Goal: Task Accomplishment & Management: Use online tool/utility

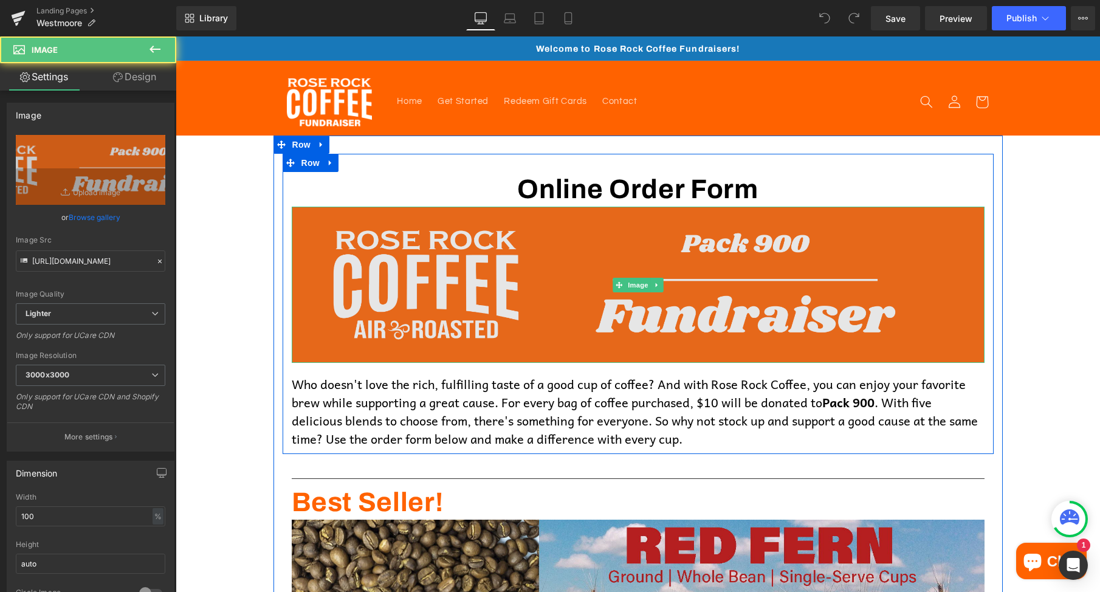
click at [685, 248] on img at bounding box center [638, 285] width 693 height 156
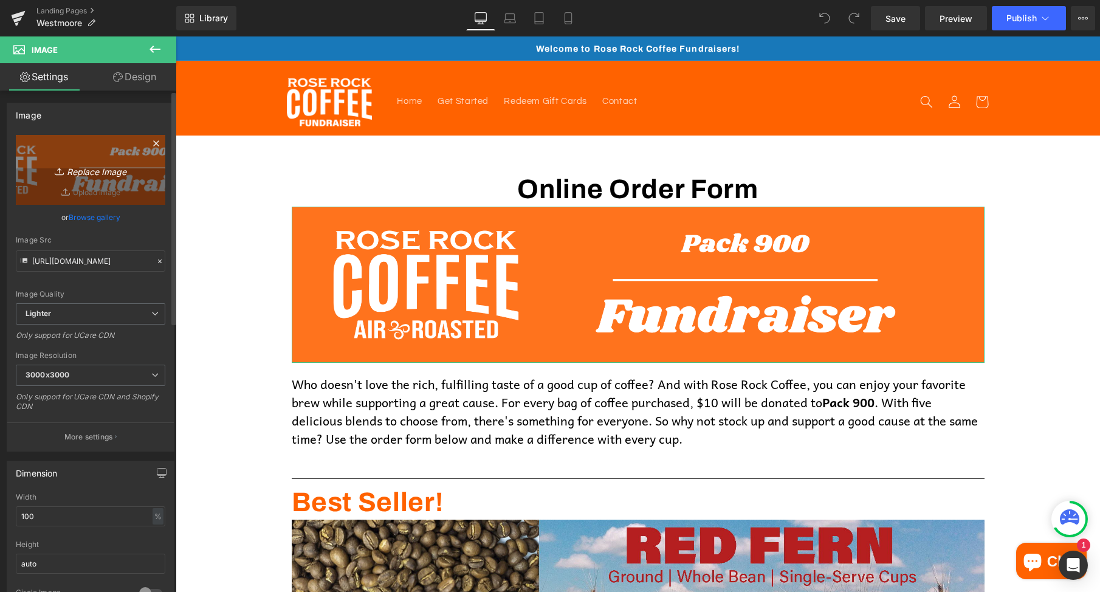
click at [101, 169] on icon "Replace Image" at bounding box center [90, 169] width 97 height 15
type input "C:\fakepath\Fundraiser Banner (1).png"
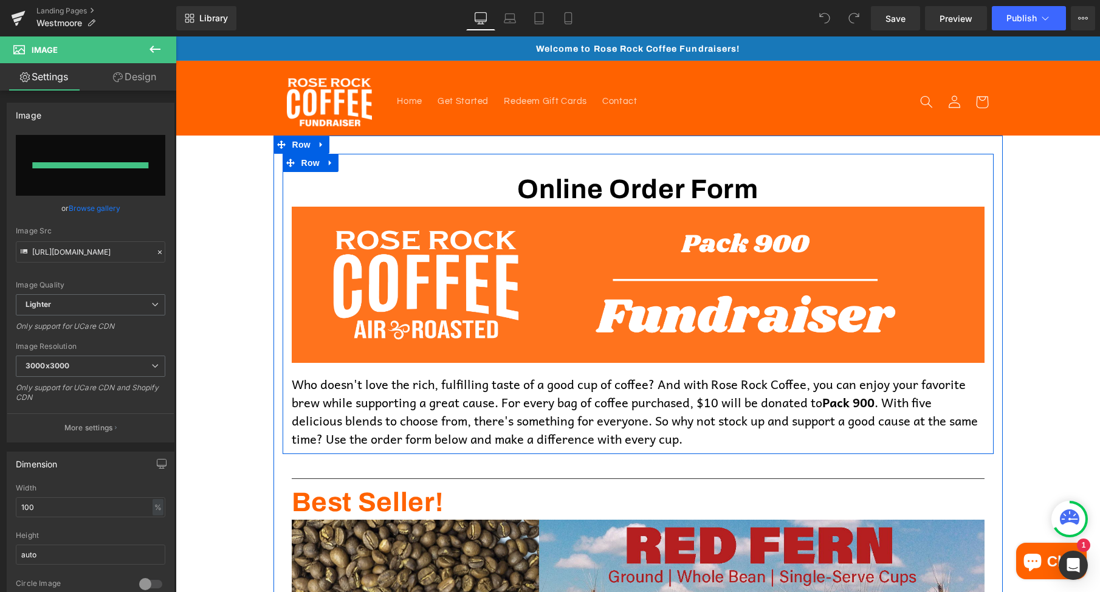
type input "https://ucarecdn.com/a772f505-c961-465e-8763-b6080e684c26/-/format/auto/-/previ…"
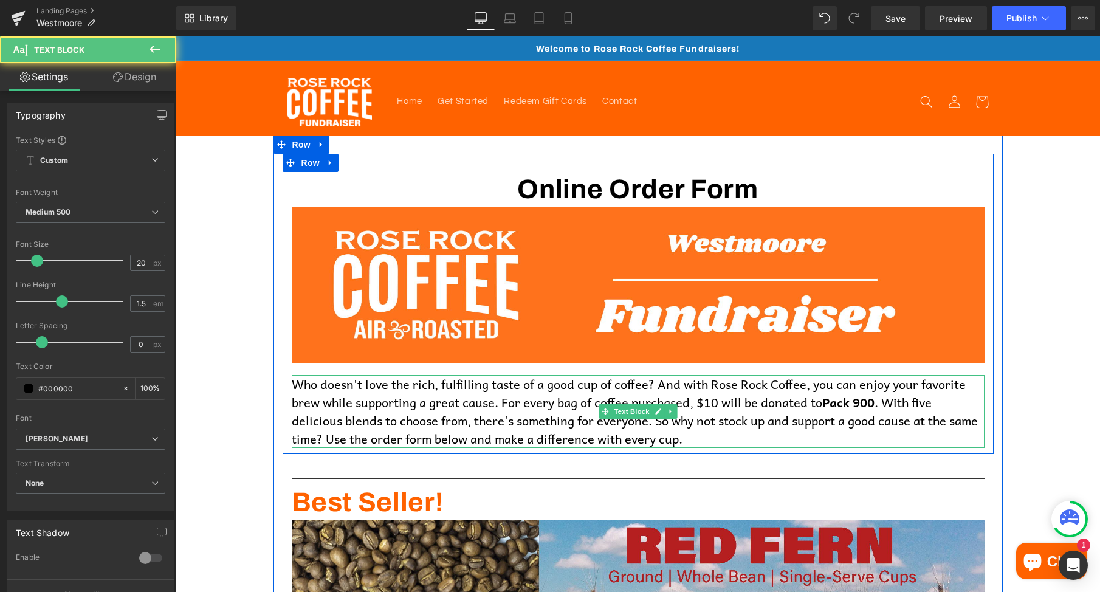
drag, startPoint x: 878, startPoint y: 403, endPoint x: 828, endPoint y: 408, distance: 50.7
click at [828, 408] on b "Pack 900" at bounding box center [848, 401] width 52 height 19
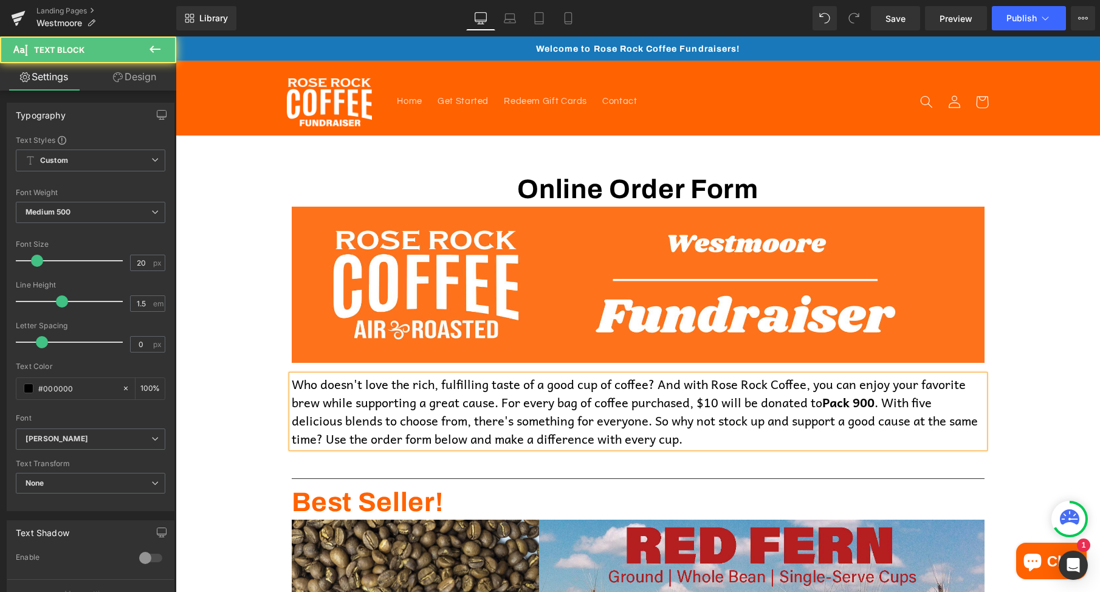
click at [853, 403] on b "Pack 900" at bounding box center [848, 401] width 52 height 19
click at [866, 403] on b "Pack 900" at bounding box center [848, 401] width 52 height 19
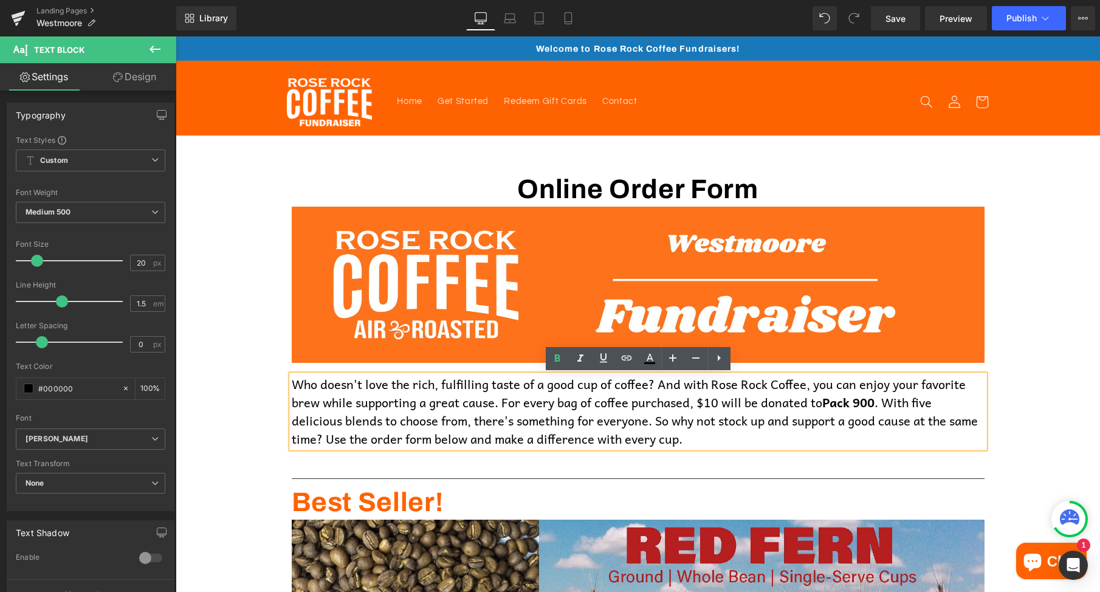
click at [866, 403] on b "Pack 900" at bounding box center [848, 401] width 52 height 19
drag, startPoint x: 926, startPoint y: 406, endPoint x: 829, endPoint y: 405, distance: 96.6
click at [829, 405] on b "Westmoore Band" at bounding box center [872, 401] width 101 height 19
copy b "Westmoore Band"
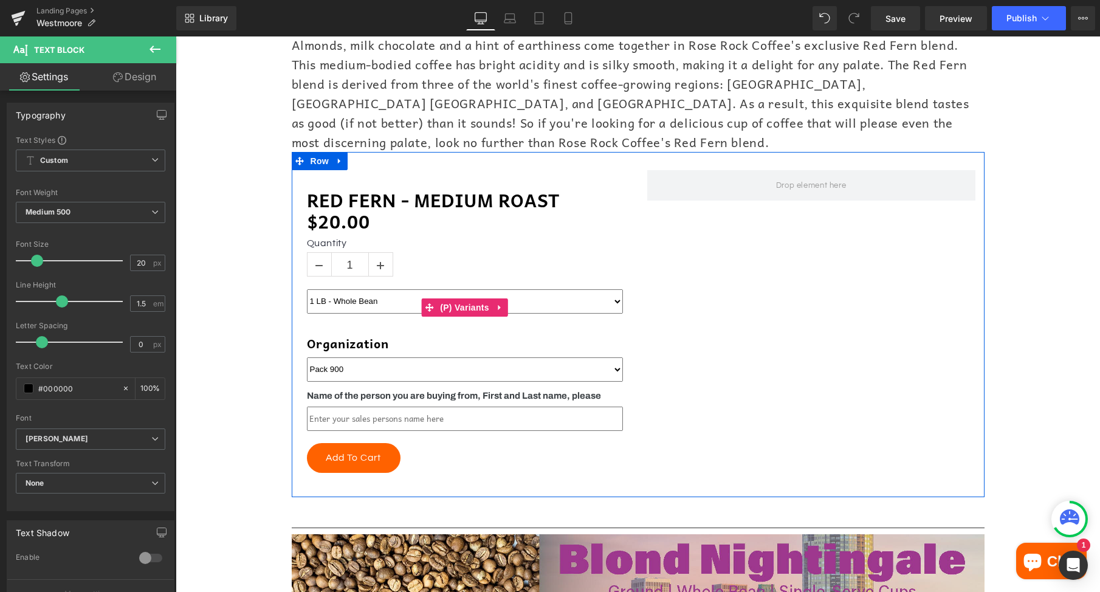
scroll to position [632, 0]
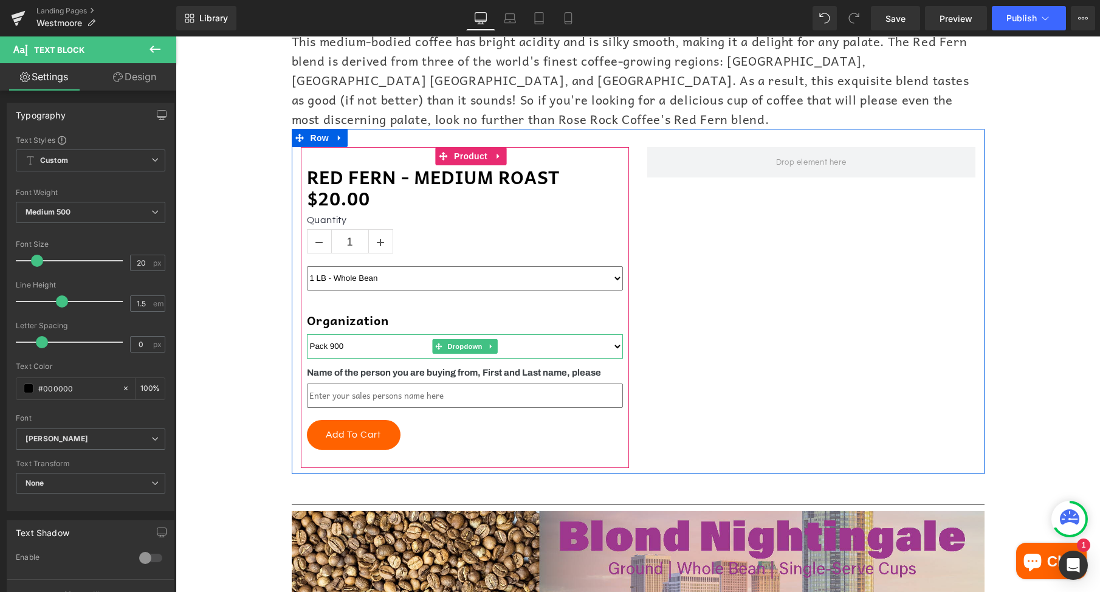
click at [381, 334] on select "Pack 900" at bounding box center [465, 346] width 316 height 24
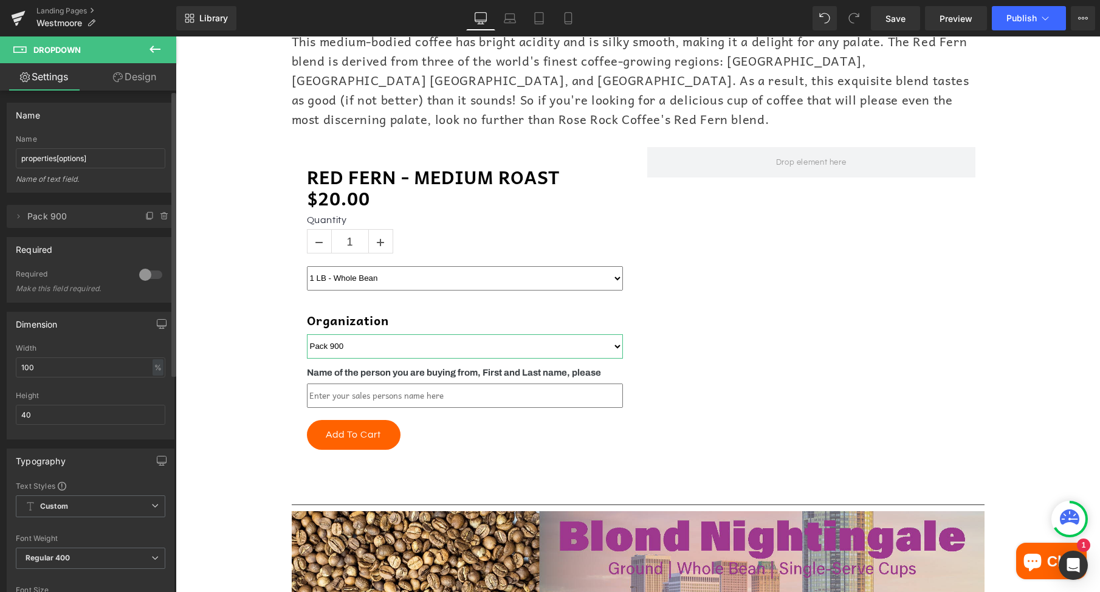
click at [50, 213] on span "Pack 900" at bounding box center [78, 216] width 102 height 23
click at [28, 217] on span "Pack 900" at bounding box center [78, 216] width 102 height 23
click at [18, 214] on icon at bounding box center [19, 216] width 2 height 4
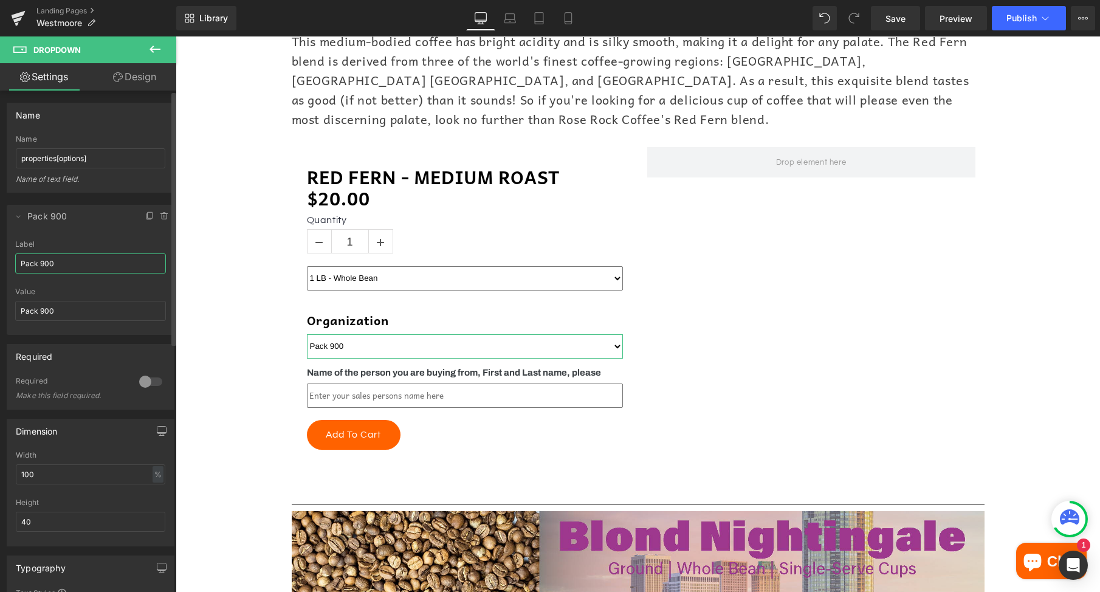
click at [59, 263] on input "Pack 900" at bounding box center [90, 263] width 151 height 20
paste input "Westmoore Band"
type input "Westmoore Band"
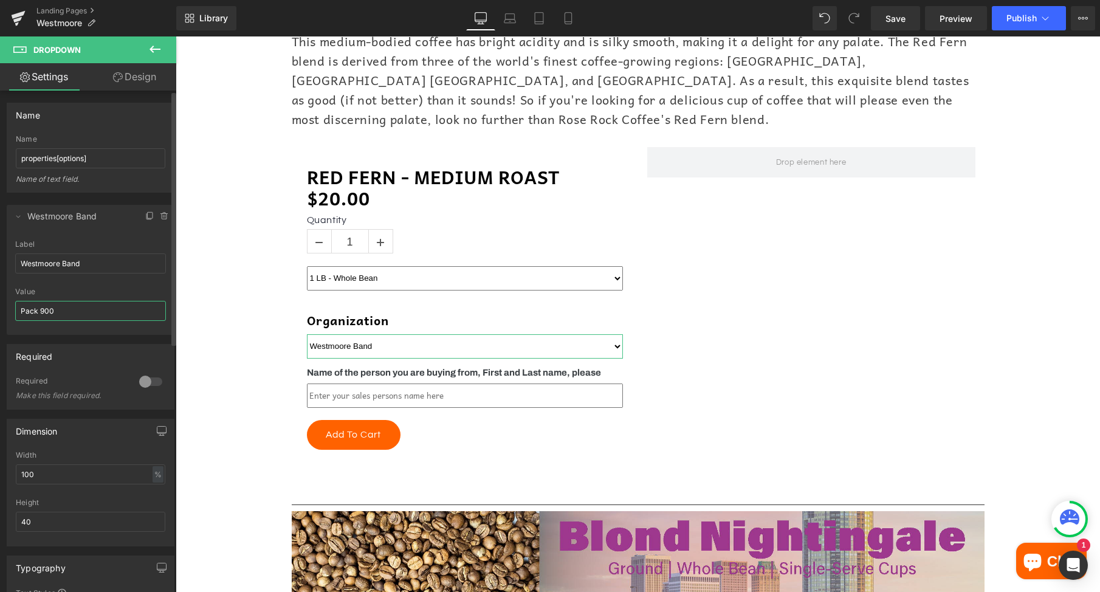
click at [59, 310] on input "Pack 900" at bounding box center [90, 311] width 151 height 20
paste input "Westmoore Band"
type input "Westmoore Band"
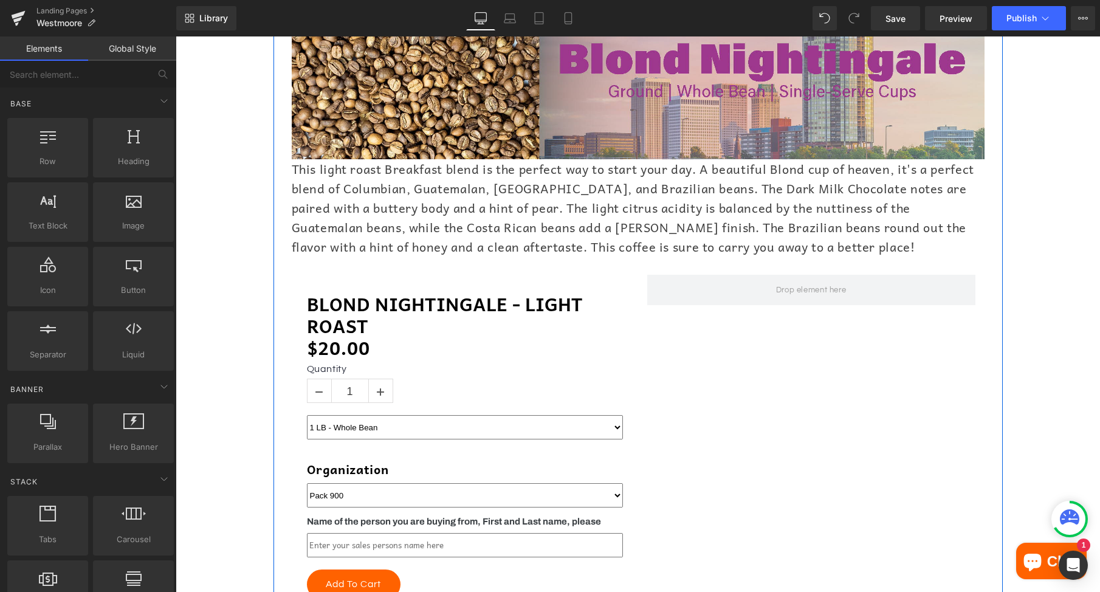
scroll to position [1115, 0]
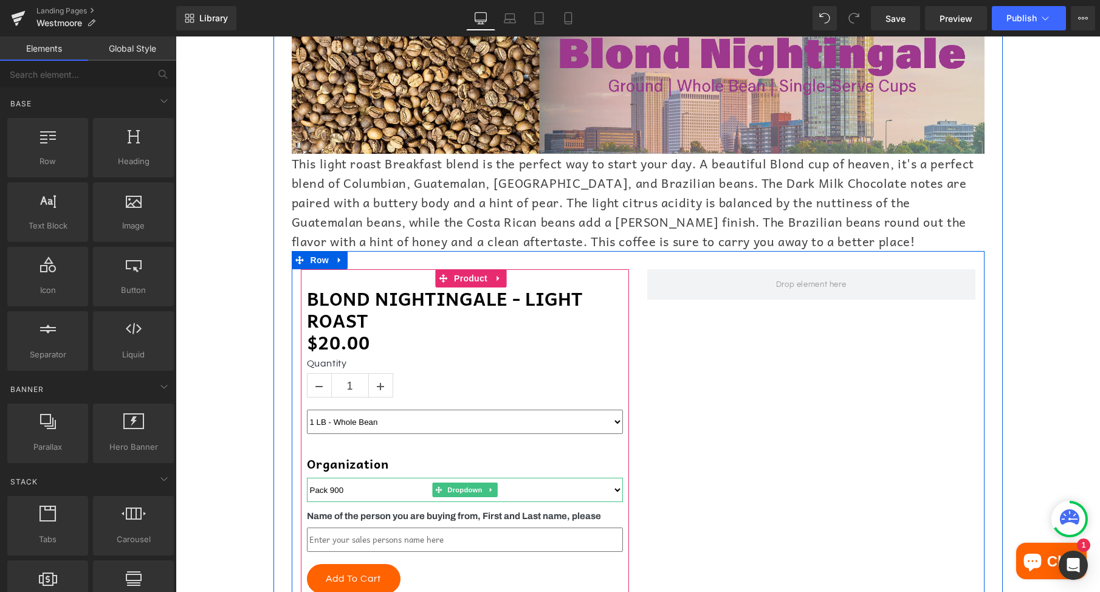
click at [351, 477] on select "Pack 900" at bounding box center [465, 489] width 316 height 24
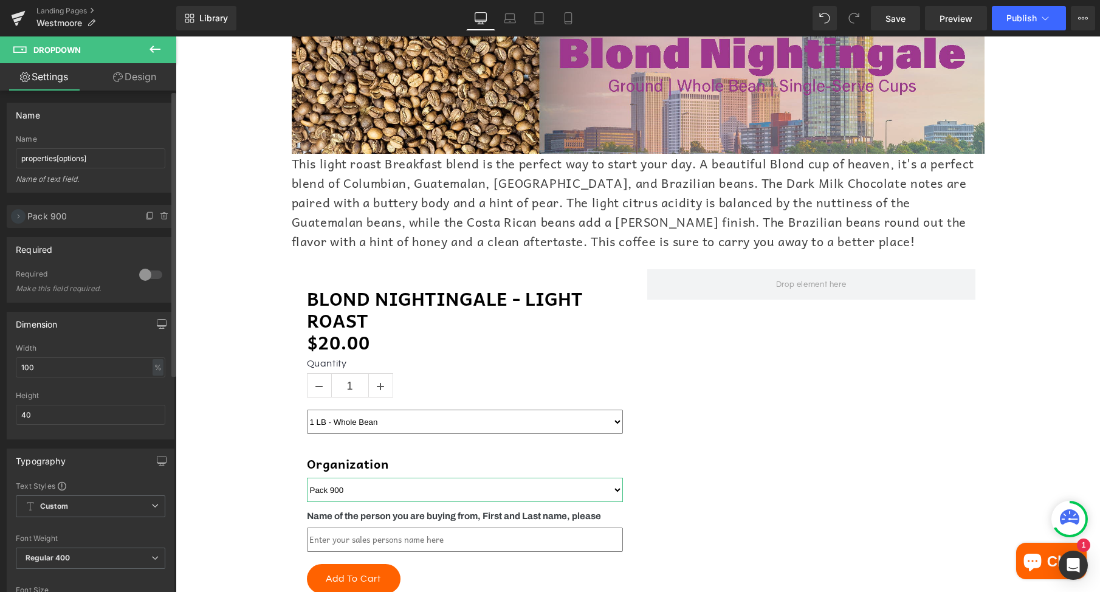
click at [19, 214] on icon at bounding box center [18, 216] width 10 height 10
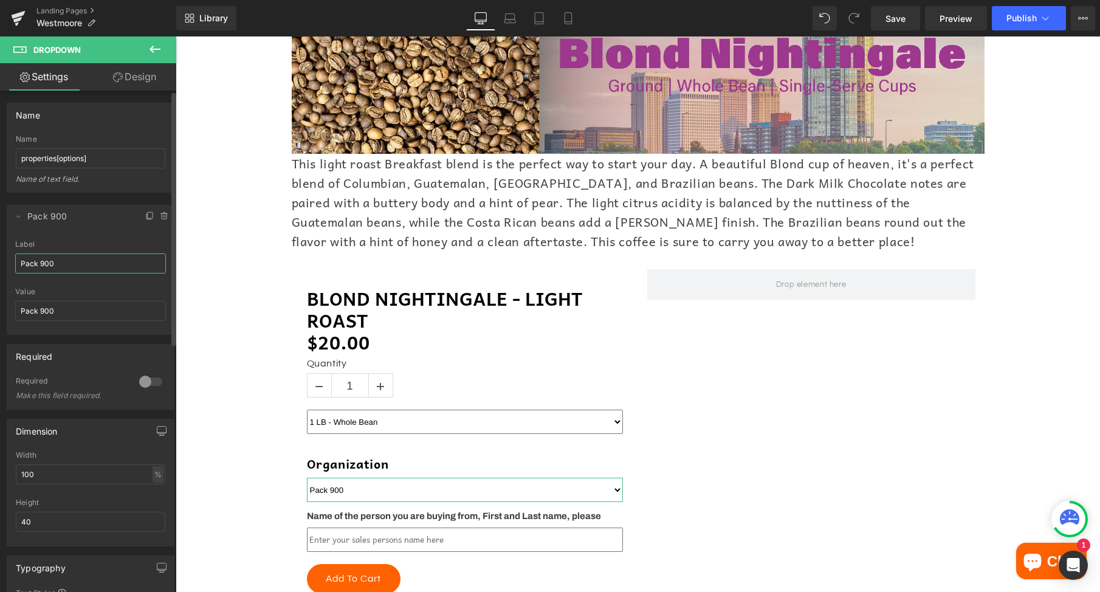
click at [86, 270] on input "Pack 900" at bounding box center [90, 263] width 151 height 20
paste input "Westmoore Band"
type input "Westmoore Band"
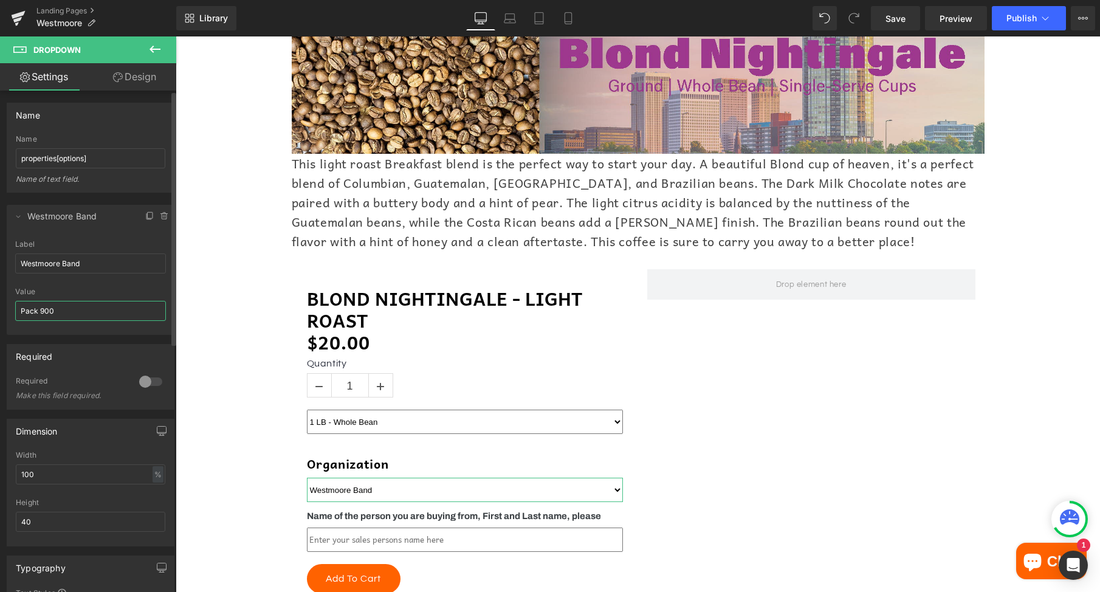
click at [87, 315] on input "Pack 900" at bounding box center [90, 311] width 151 height 20
paste input "Westmoore Band"
type input "Westmoore Band"
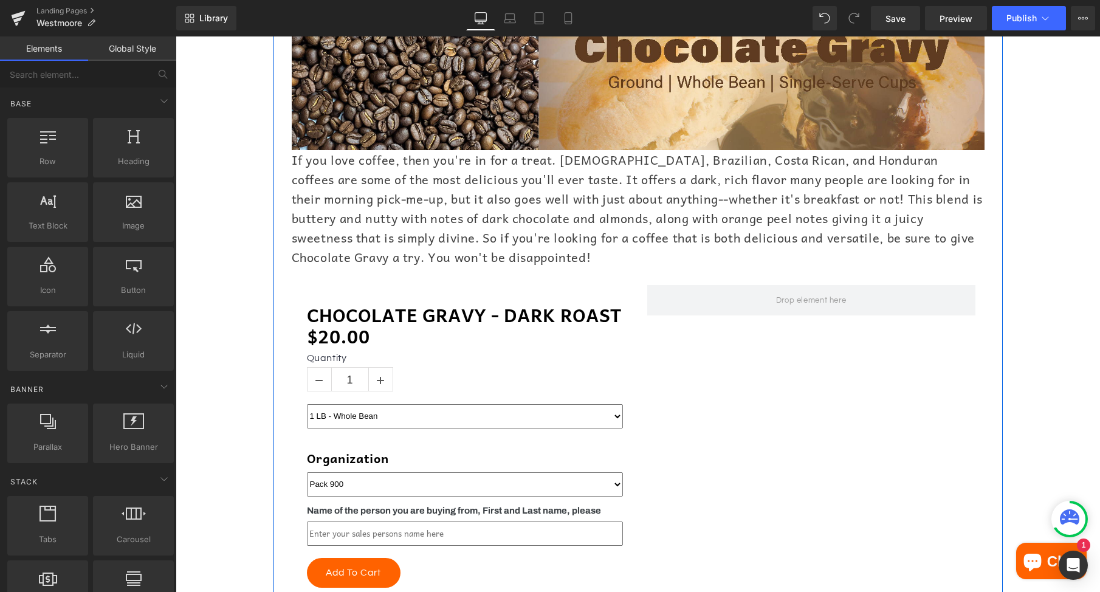
scroll to position [1759, 0]
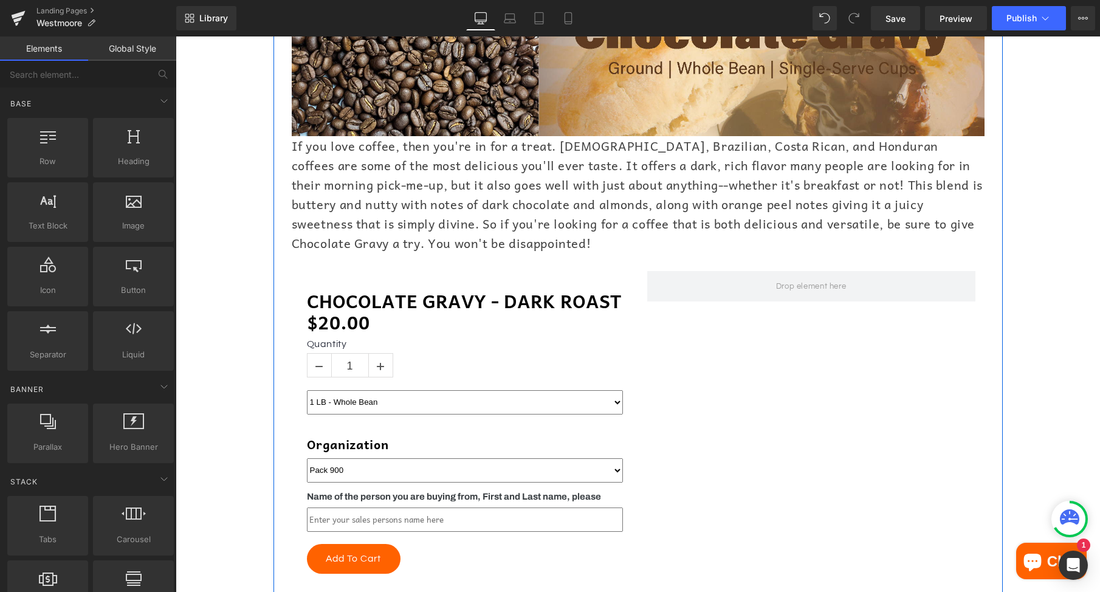
click at [364, 458] on select "Pack 900" at bounding box center [465, 470] width 316 height 24
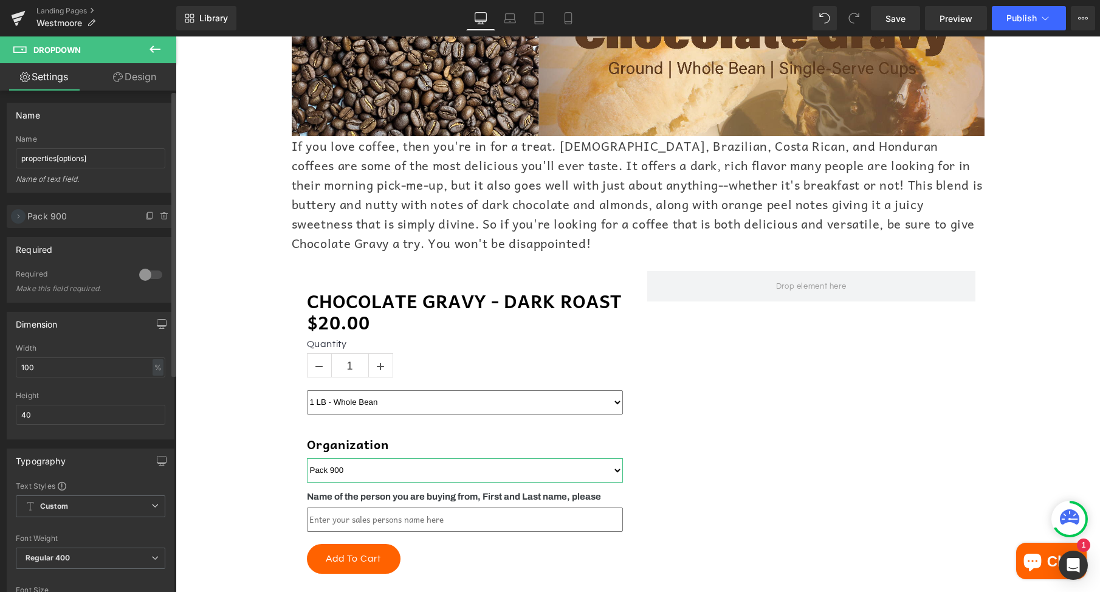
click at [18, 216] on icon at bounding box center [18, 216] width 10 height 10
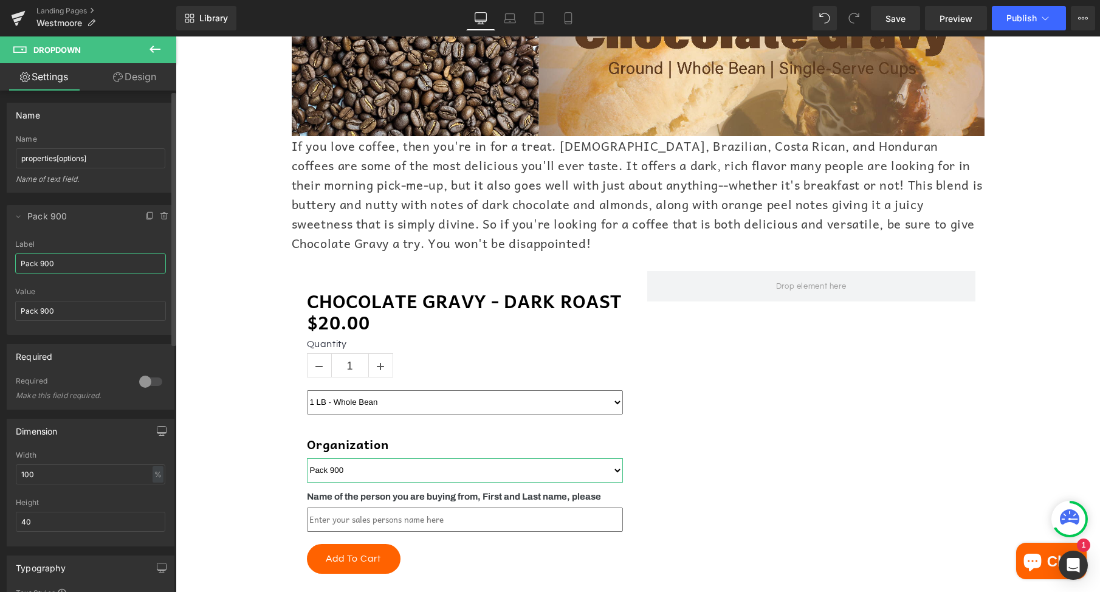
click at [81, 264] on input "Pack 900" at bounding box center [90, 263] width 151 height 20
paste input "Westmoore Band"
type input "Westmoore Band"
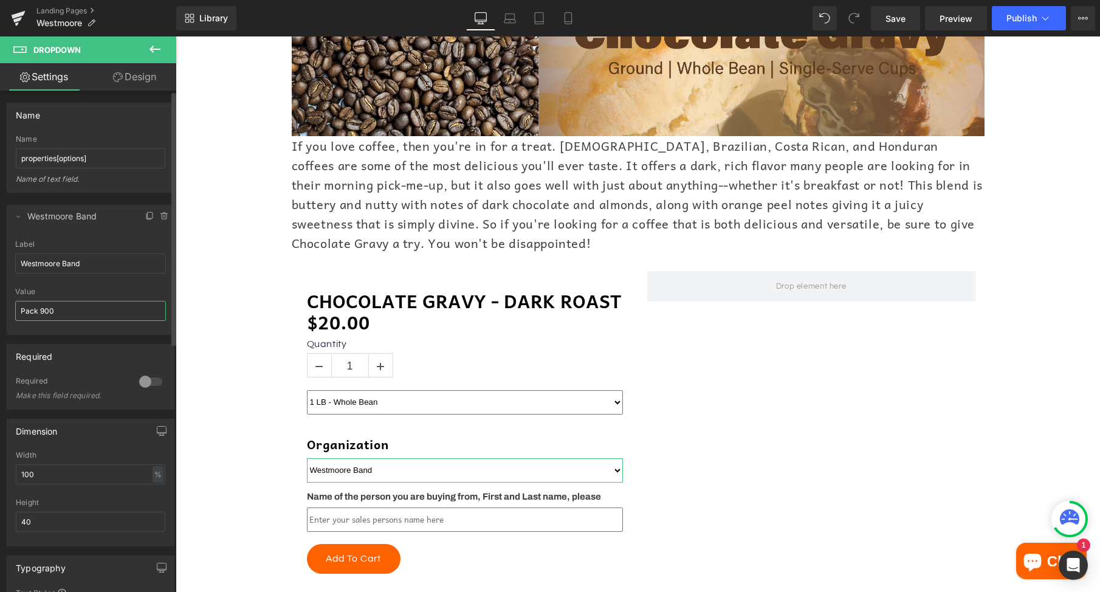
click at [65, 311] on input "Pack 900" at bounding box center [90, 311] width 151 height 20
paste input "Westmoore Band"
type input "Westmoore Band"
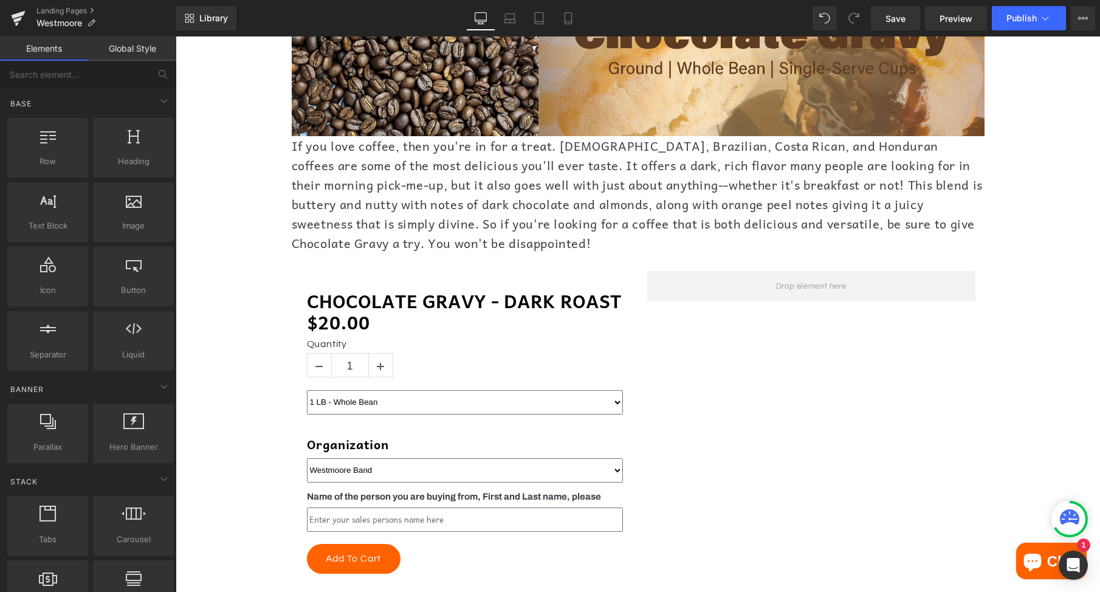
click at [208, 360] on div "Online Order Form Heading Image Who doesn't love the rich, fulfilling taste of …" at bounding box center [638, 198] width 924 height 3642
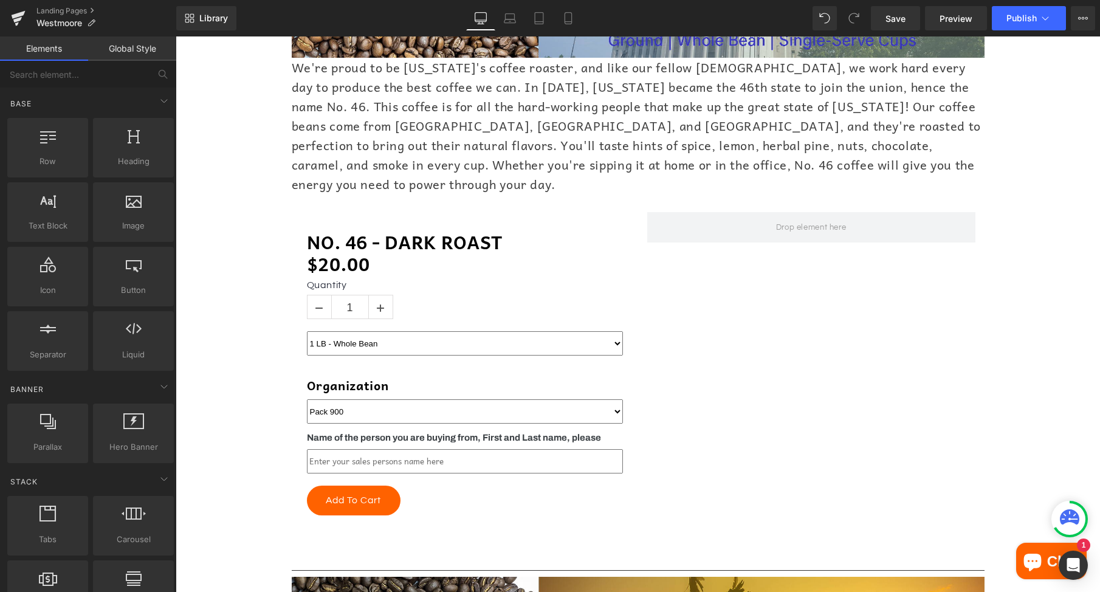
scroll to position [2470, 0]
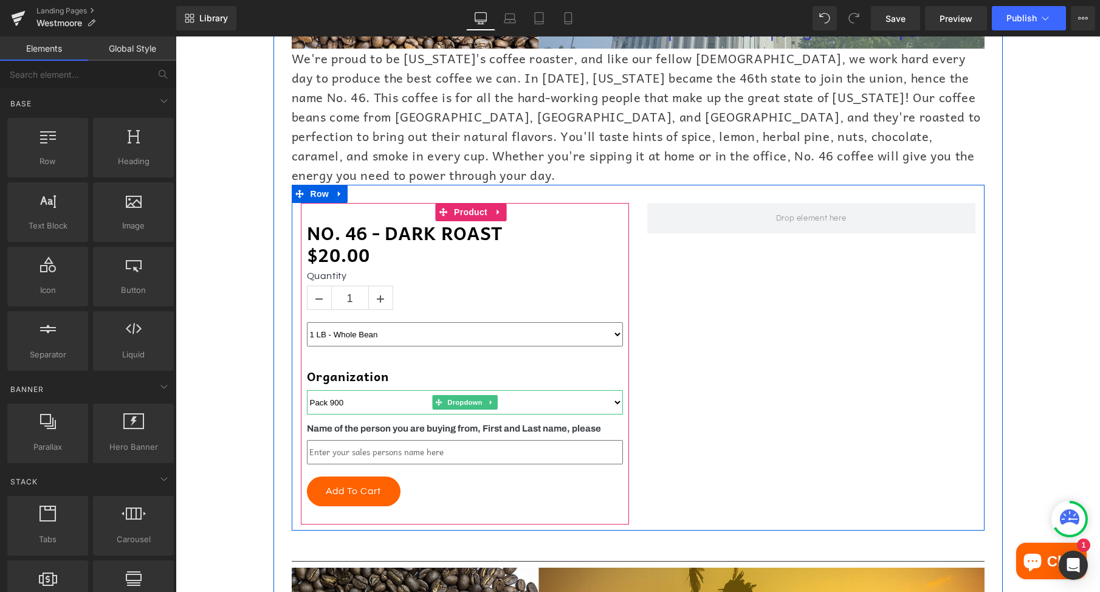
click at [341, 390] on select "Pack 900" at bounding box center [465, 402] width 316 height 24
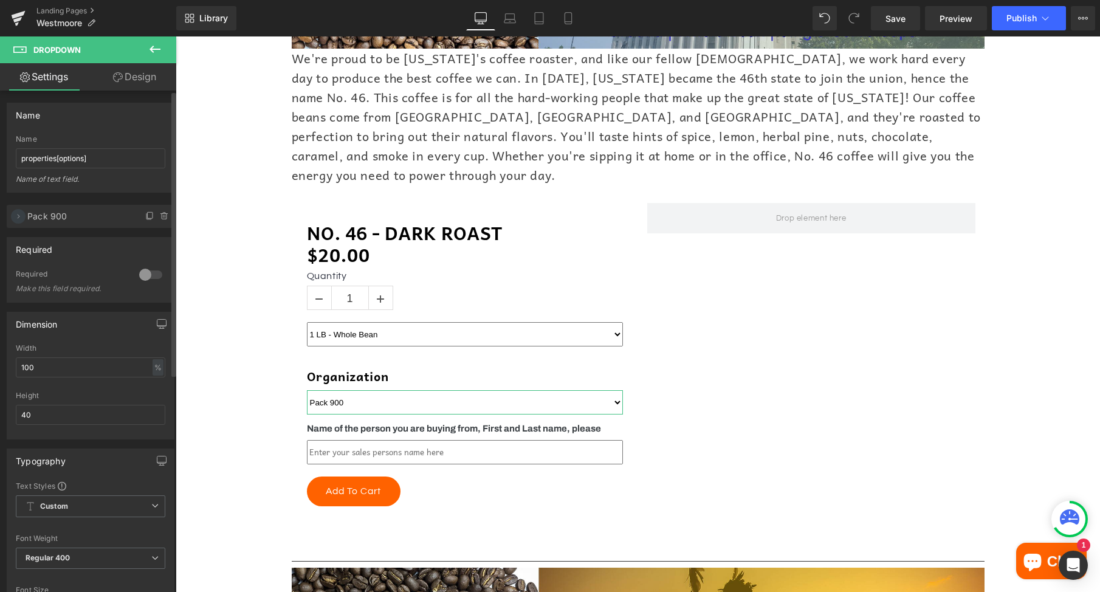
click at [18, 216] on icon at bounding box center [18, 216] width 10 height 10
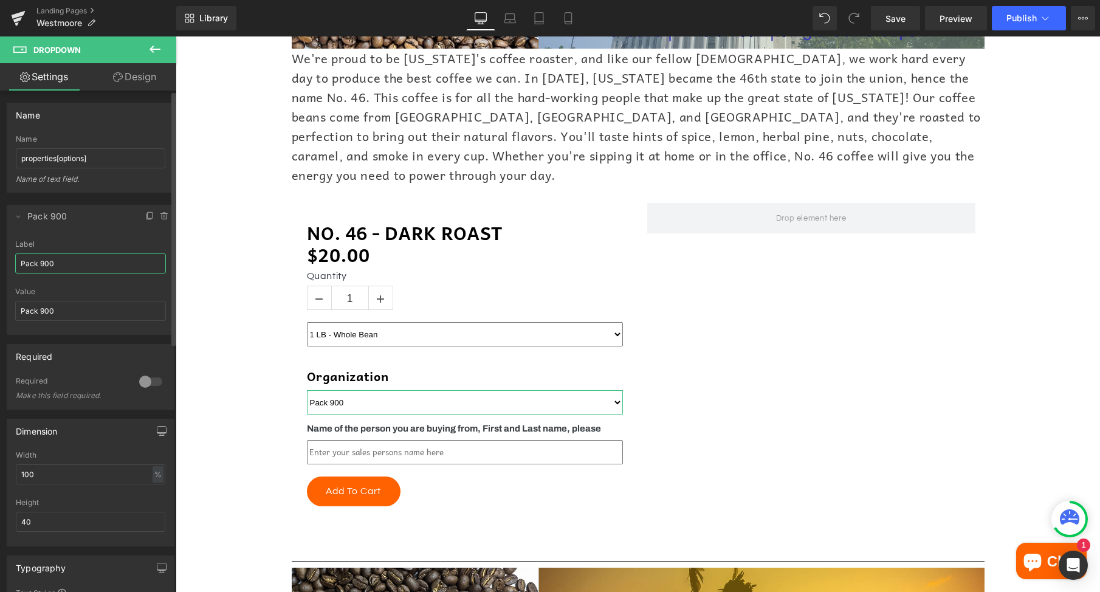
click at [53, 270] on input "Pack 900" at bounding box center [90, 263] width 151 height 20
paste input "Westmoore Band"
type input "Westmoore Band"
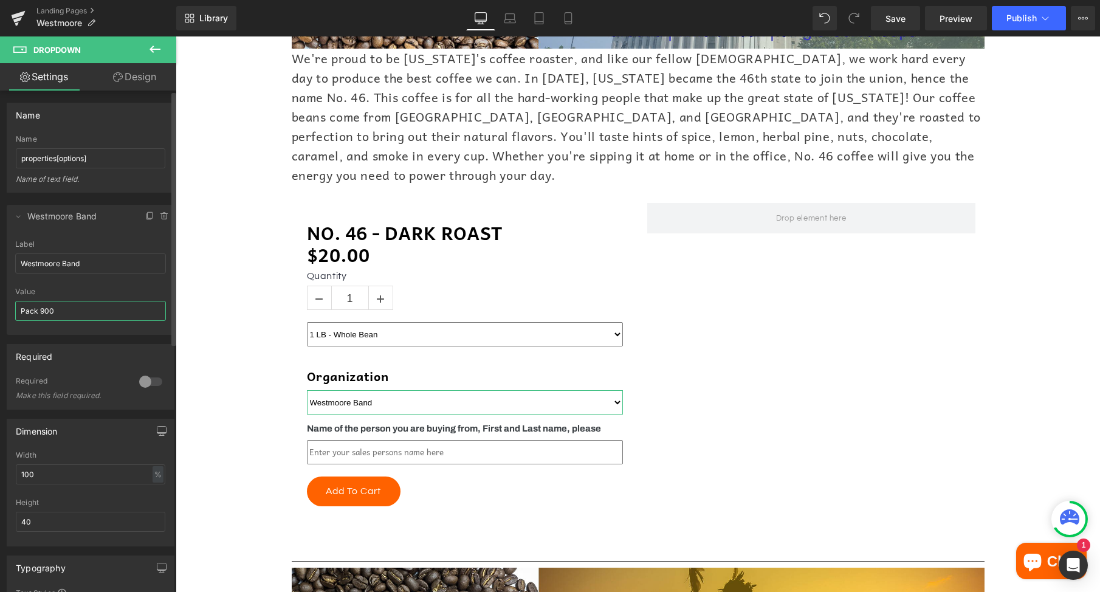
click at [53, 310] on input "Pack 900" at bounding box center [90, 311] width 151 height 20
paste input "Westmoore Band"
type input "Westmoore Band"
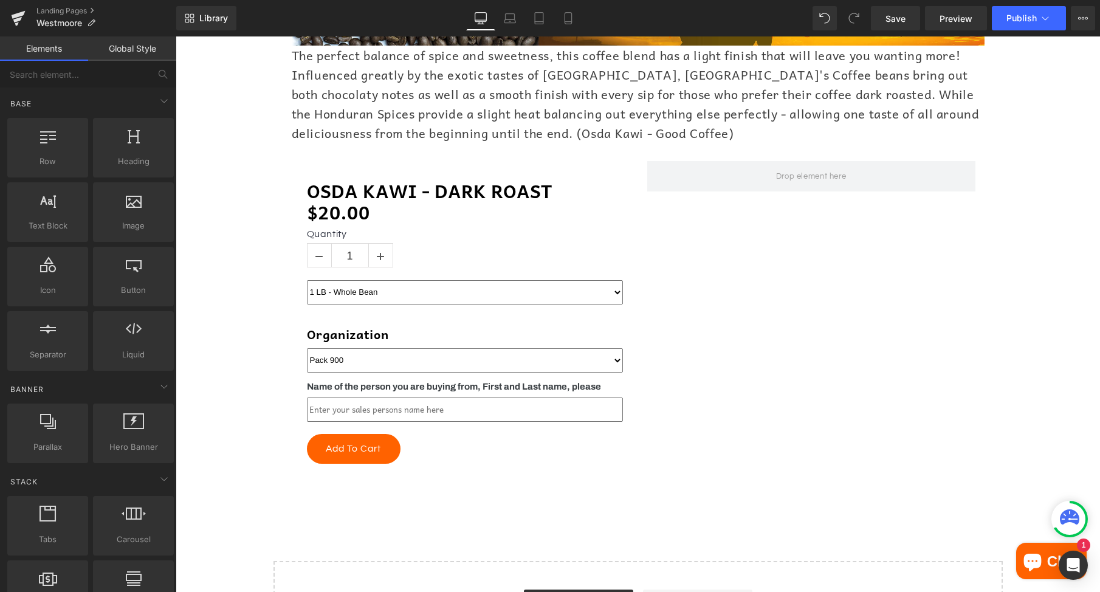
scroll to position [3115, 0]
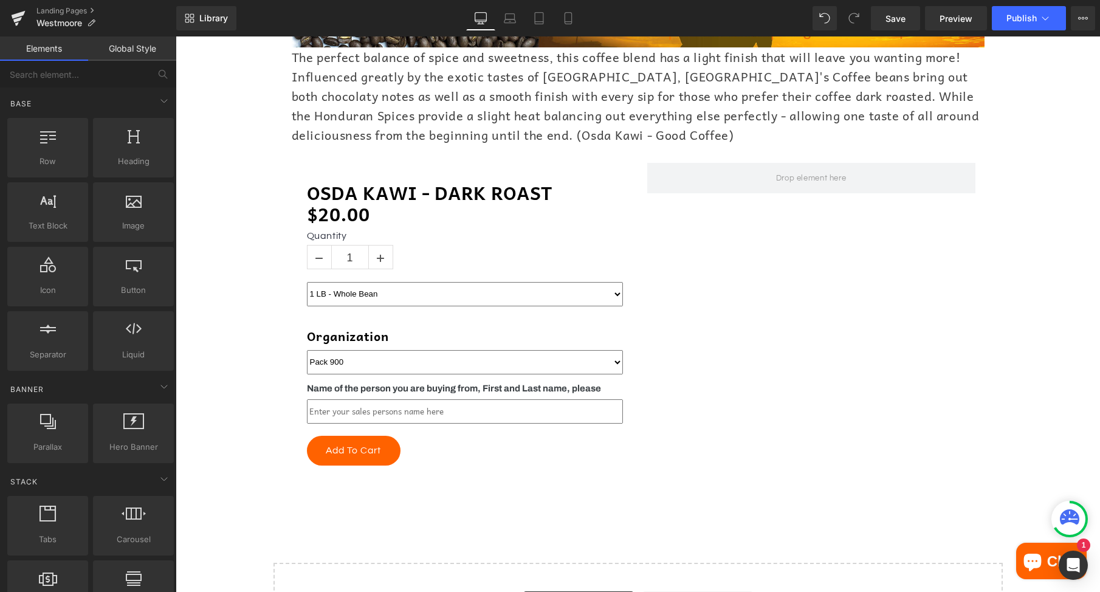
click at [176, 36] on div at bounding box center [176, 36] width 0 height 0
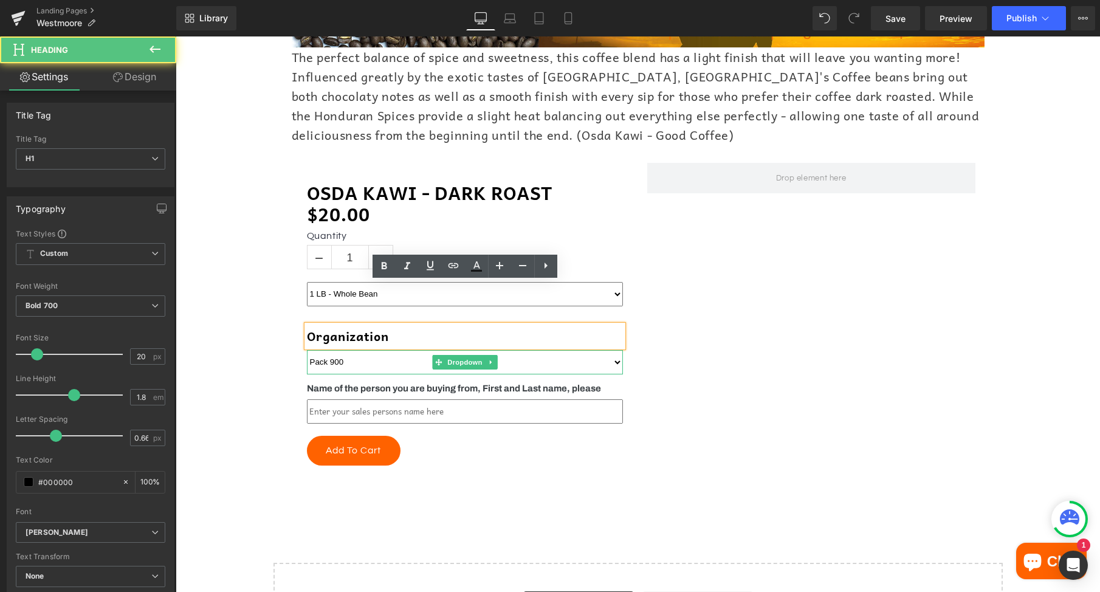
click at [340, 350] on select "Pack 900" at bounding box center [465, 362] width 316 height 24
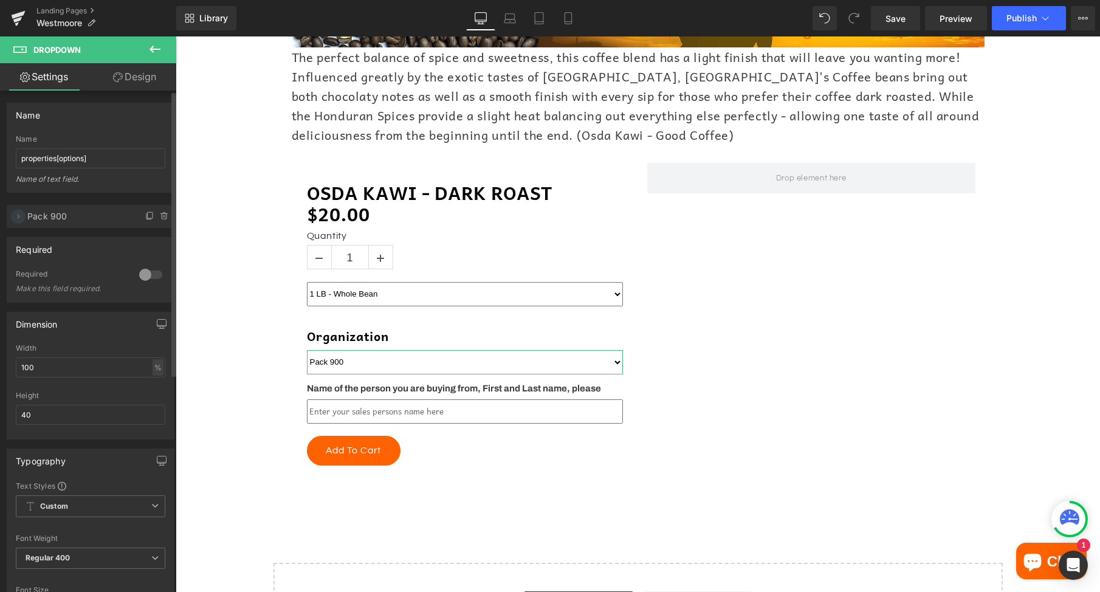
click at [22, 217] on icon at bounding box center [18, 216] width 10 height 10
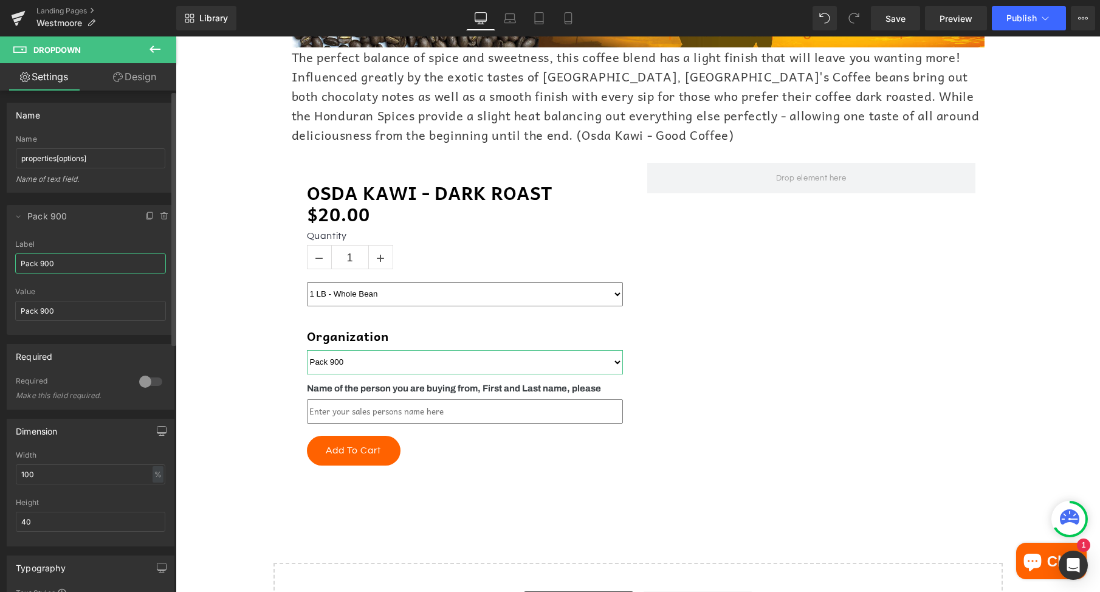
click at [64, 268] on input "Pack 900" at bounding box center [90, 263] width 151 height 20
paste input "Westmoore Band"
type input "Westmoore Band"
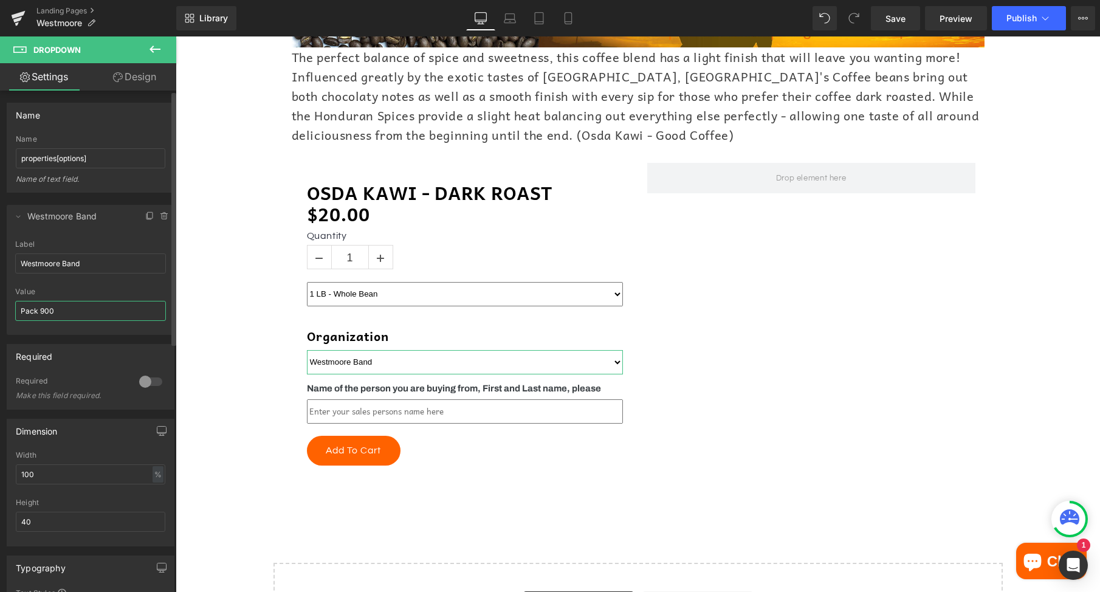
click at [62, 311] on input "Pack 900" at bounding box center [90, 311] width 151 height 20
paste input "Westmoore Band"
type input "Westmoore Band"
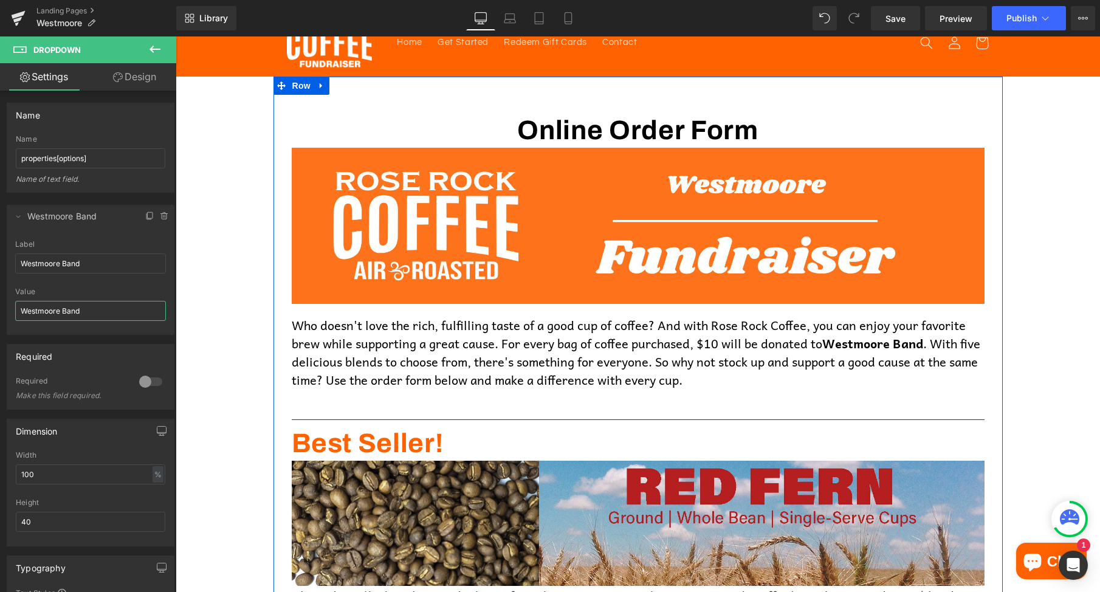
scroll to position [0, 0]
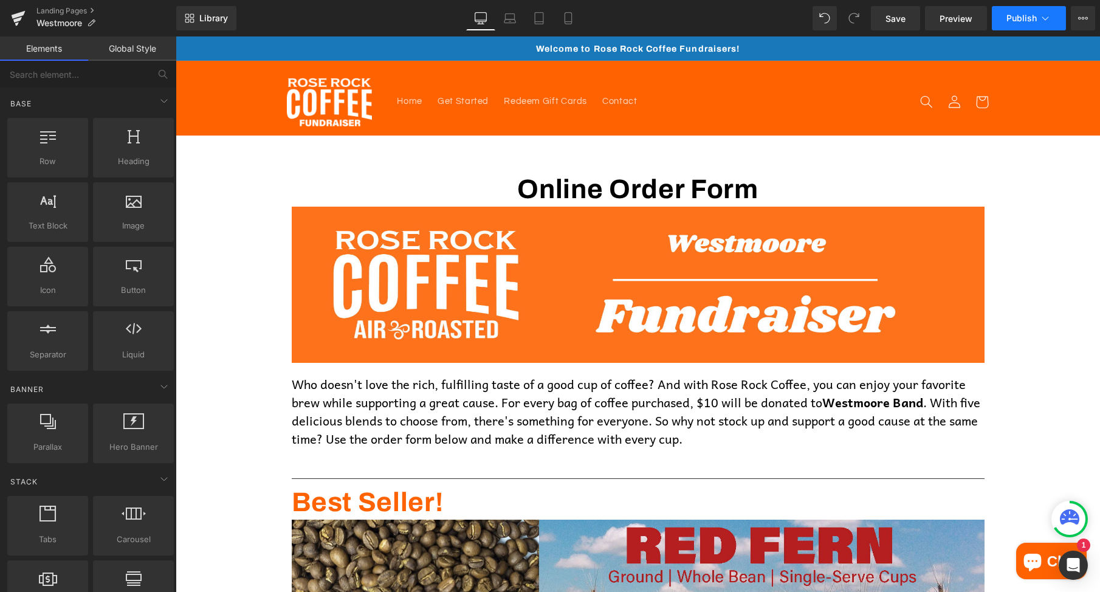
click at [1027, 22] on span "Publish" at bounding box center [1021, 18] width 30 height 10
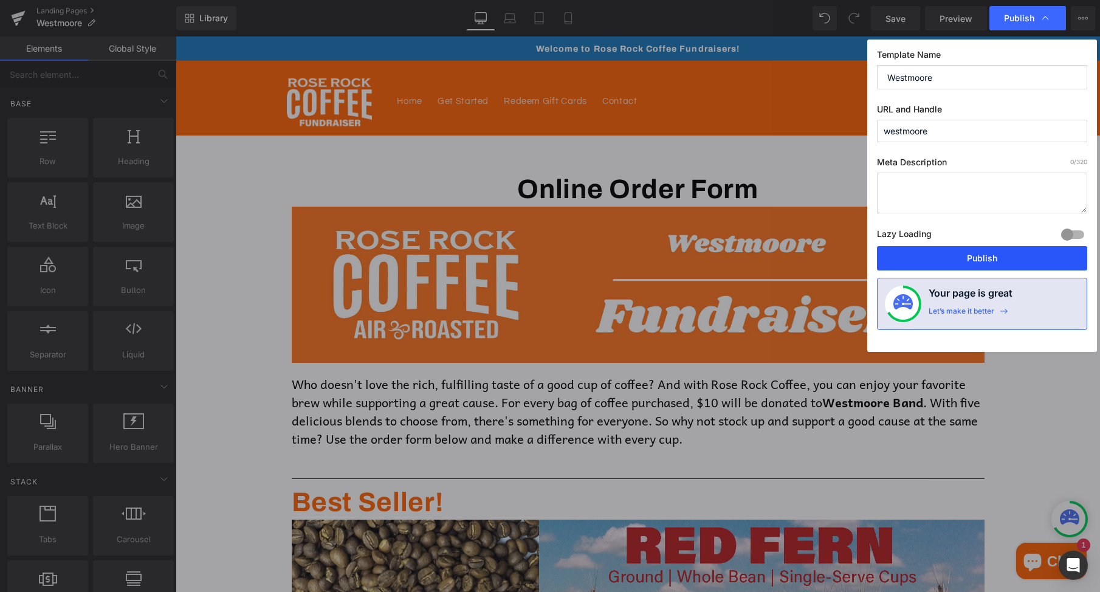
click at [997, 256] on button "Publish" at bounding box center [982, 258] width 210 height 24
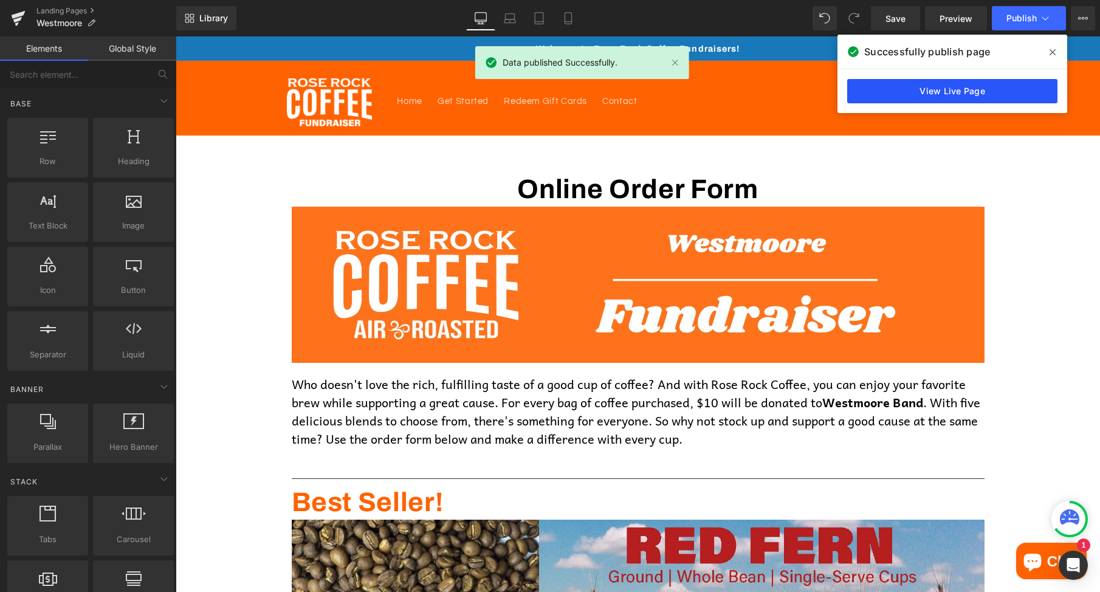
click at [927, 92] on link "View Live Page" at bounding box center [952, 91] width 210 height 24
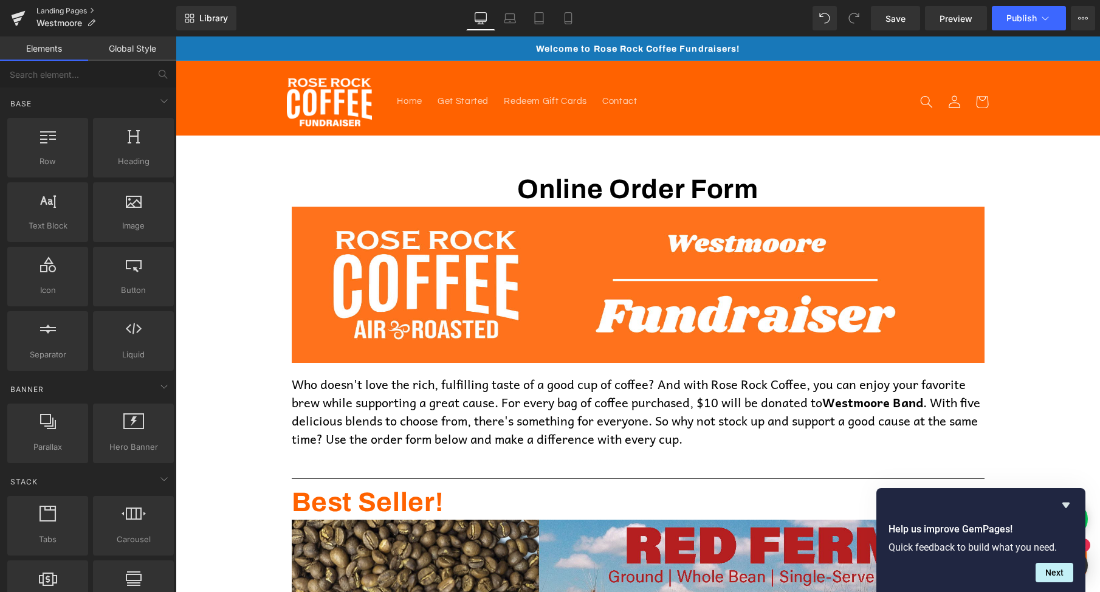
click at [74, 12] on link "Landing Pages" at bounding box center [106, 11] width 140 height 10
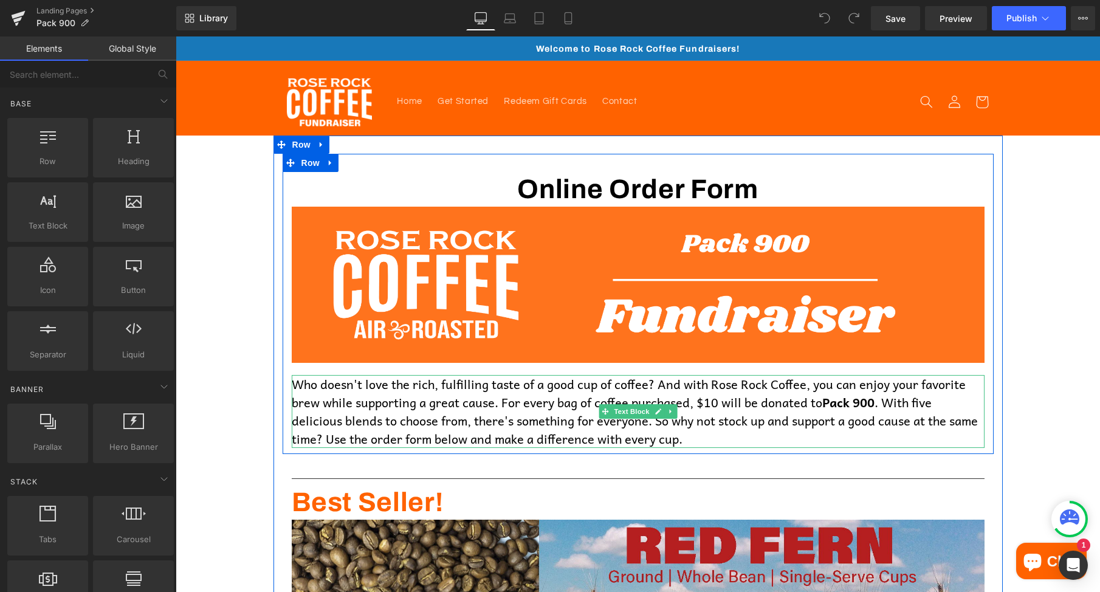
click at [828, 404] on b "Pack 900" at bounding box center [848, 401] width 52 height 19
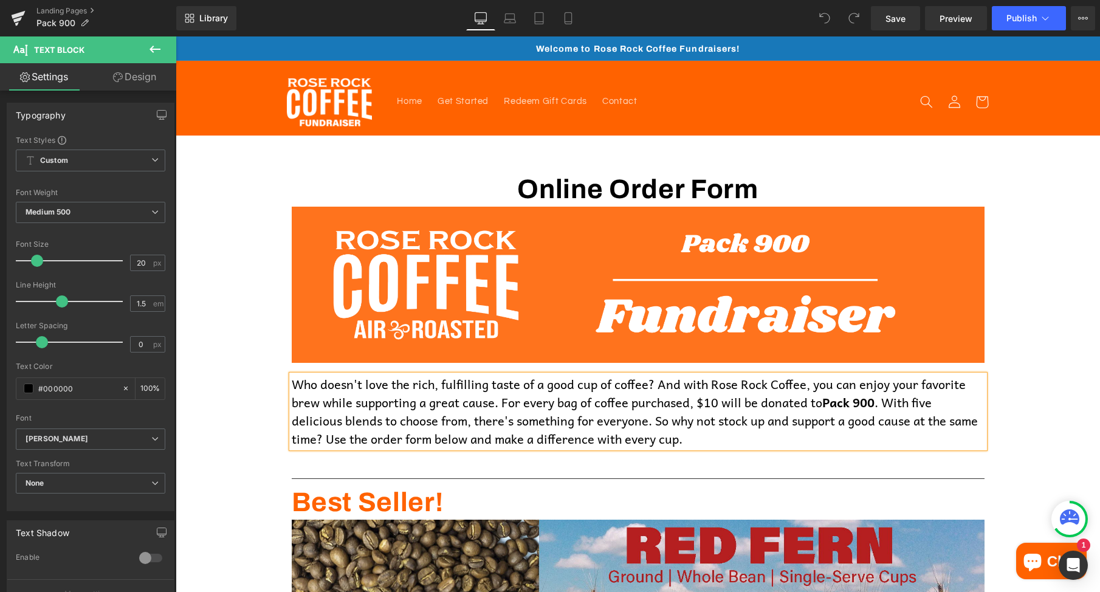
click at [830, 398] on b "Pack 900" at bounding box center [848, 401] width 52 height 19
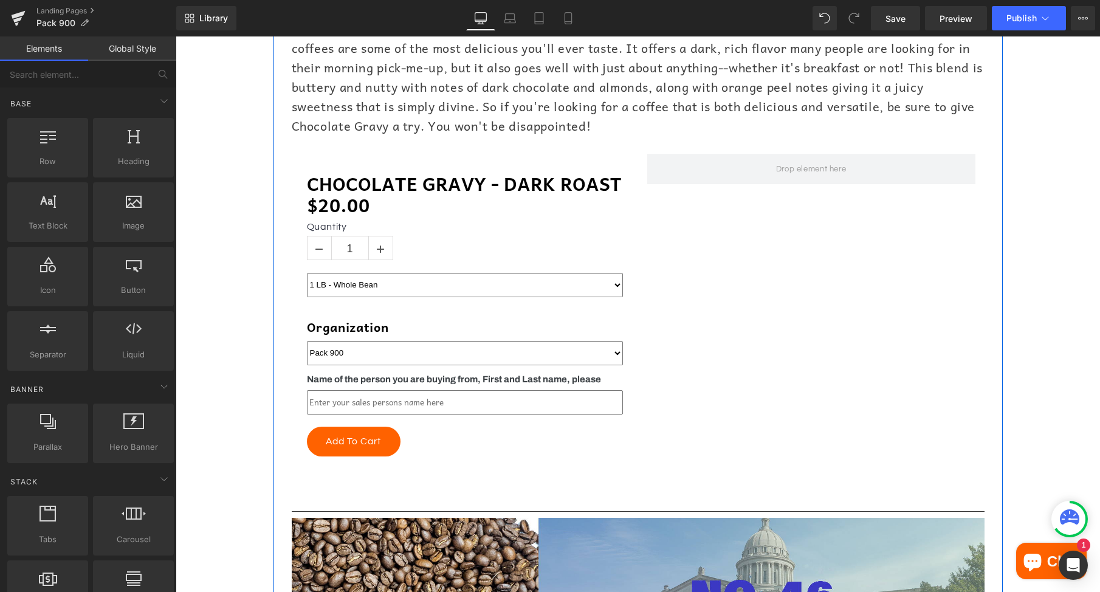
scroll to position [1882, 0]
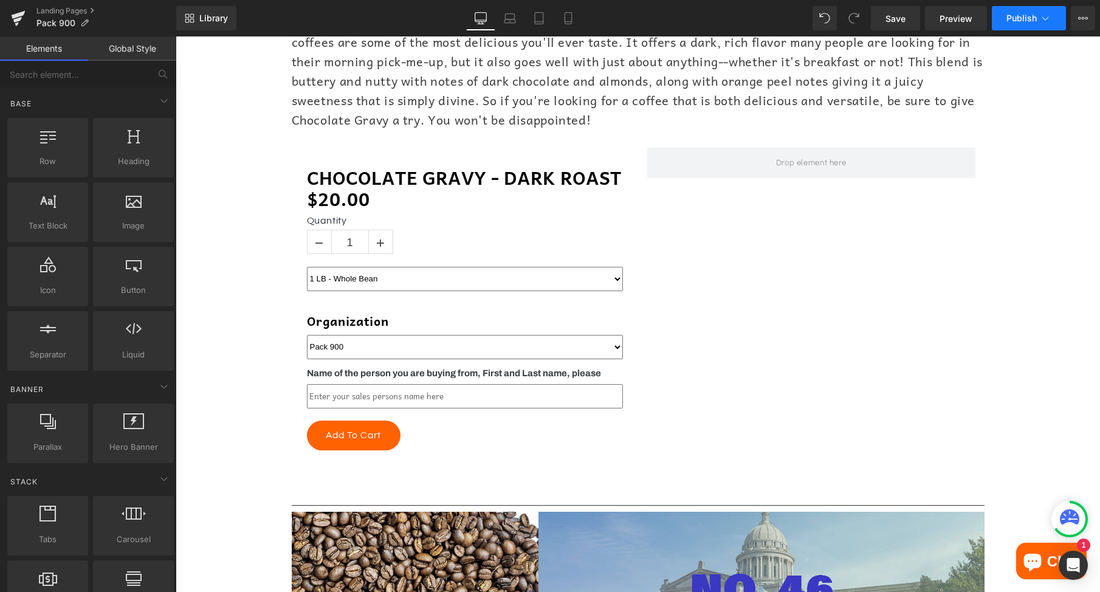
click at [1025, 23] on button "Publish" at bounding box center [1028, 18] width 74 height 24
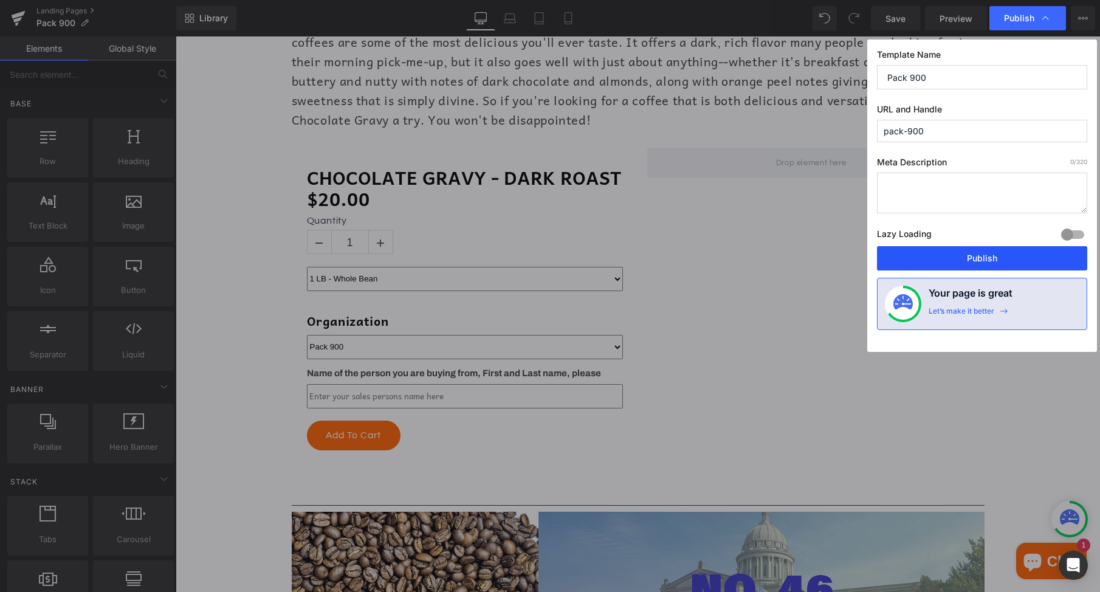
click at [962, 262] on button "Publish" at bounding box center [982, 258] width 210 height 24
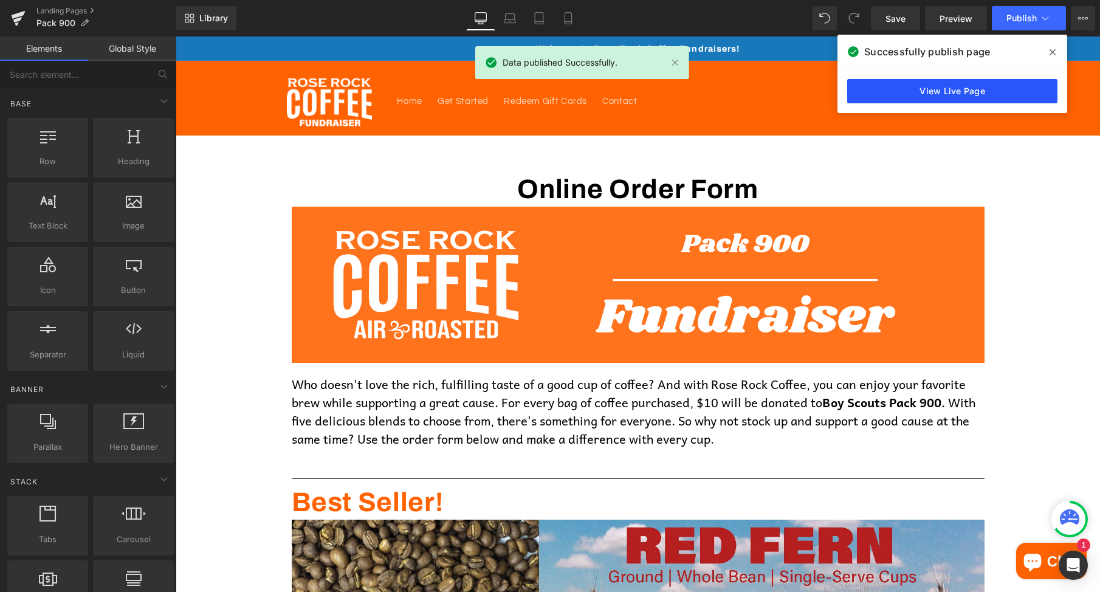
click at [927, 91] on link "View Live Page" at bounding box center [952, 91] width 210 height 24
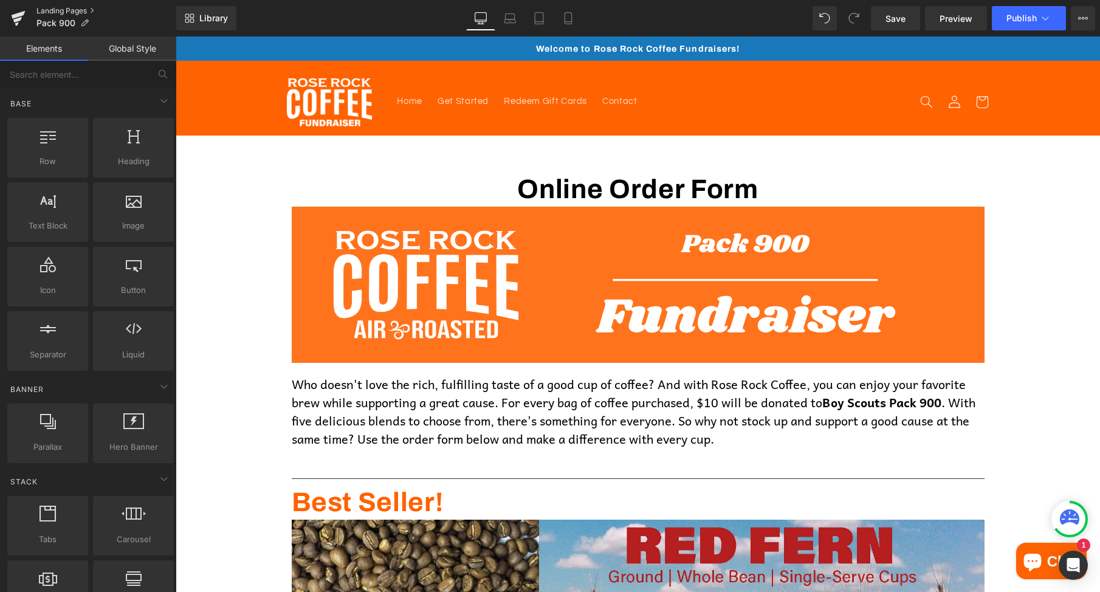
click at [61, 11] on link "Landing Pages" at bounding box center [106, 11] width 140 height 10
